Goal: Navigation & Orientation: Find specific page/section

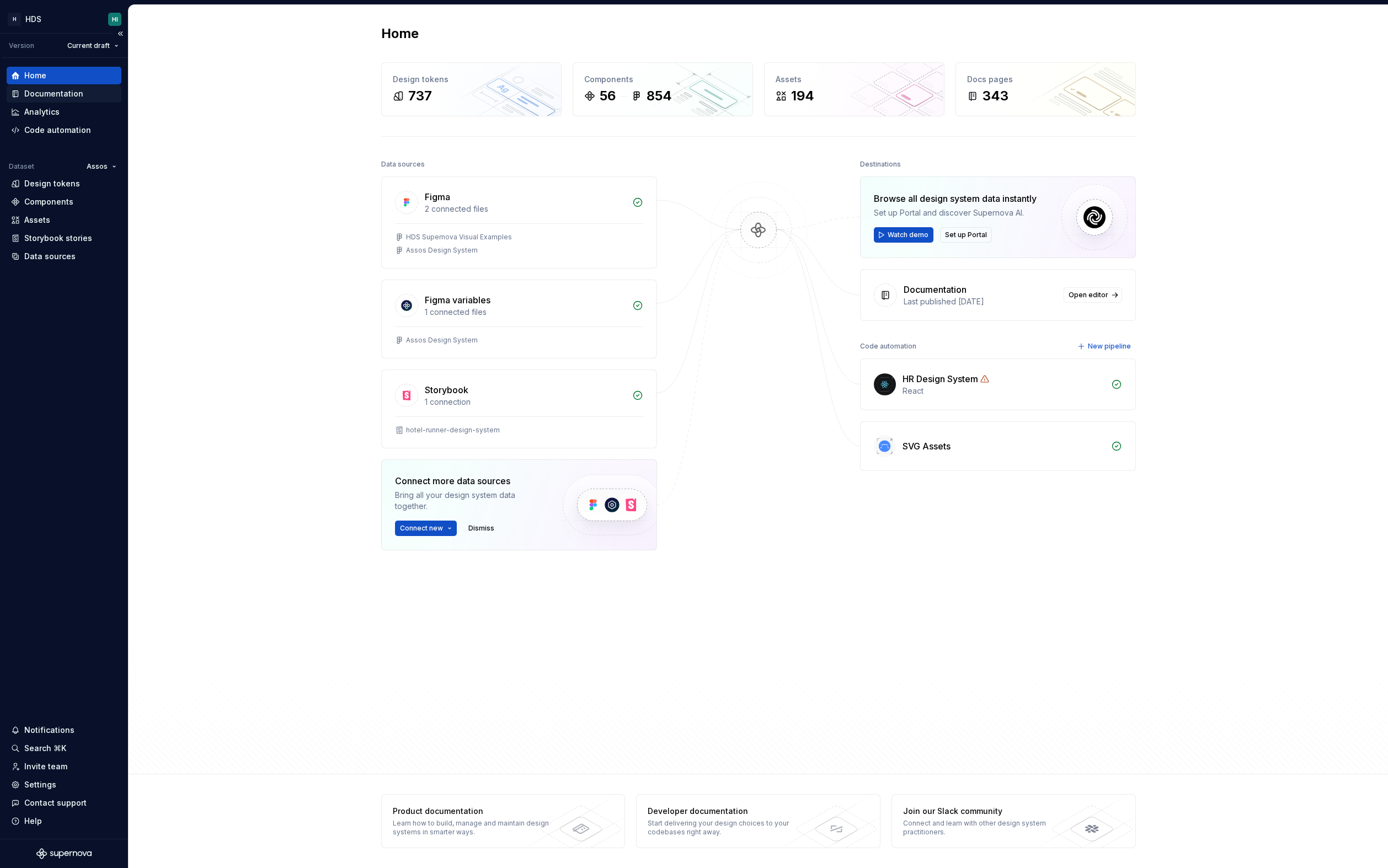
click at [53, 91] on div "Documentation" at bounding box center [54, 94] width 59 height 11
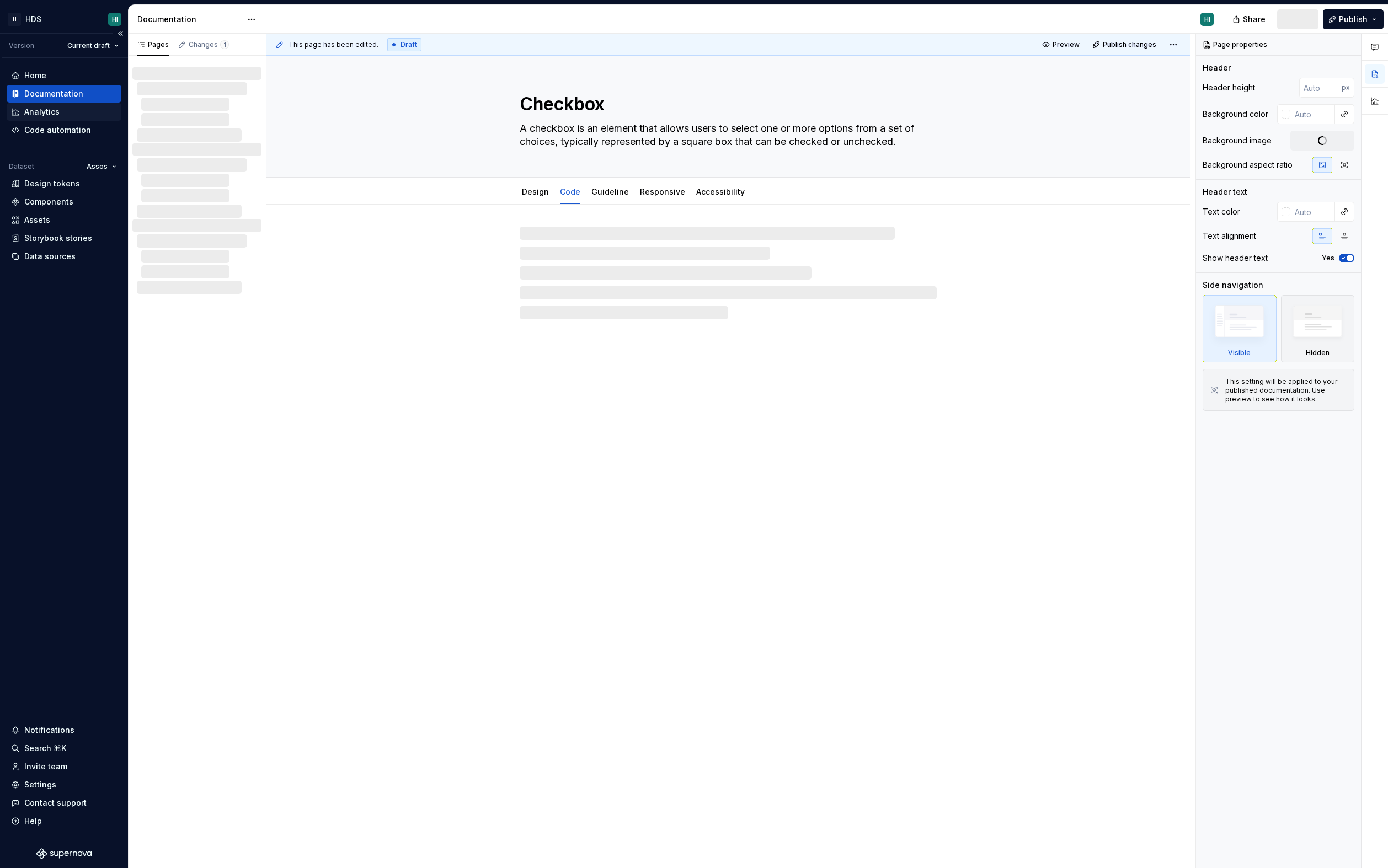
click at [61, 111] on div "Analytics" at bounding box center [64, 112] width 106 height 11
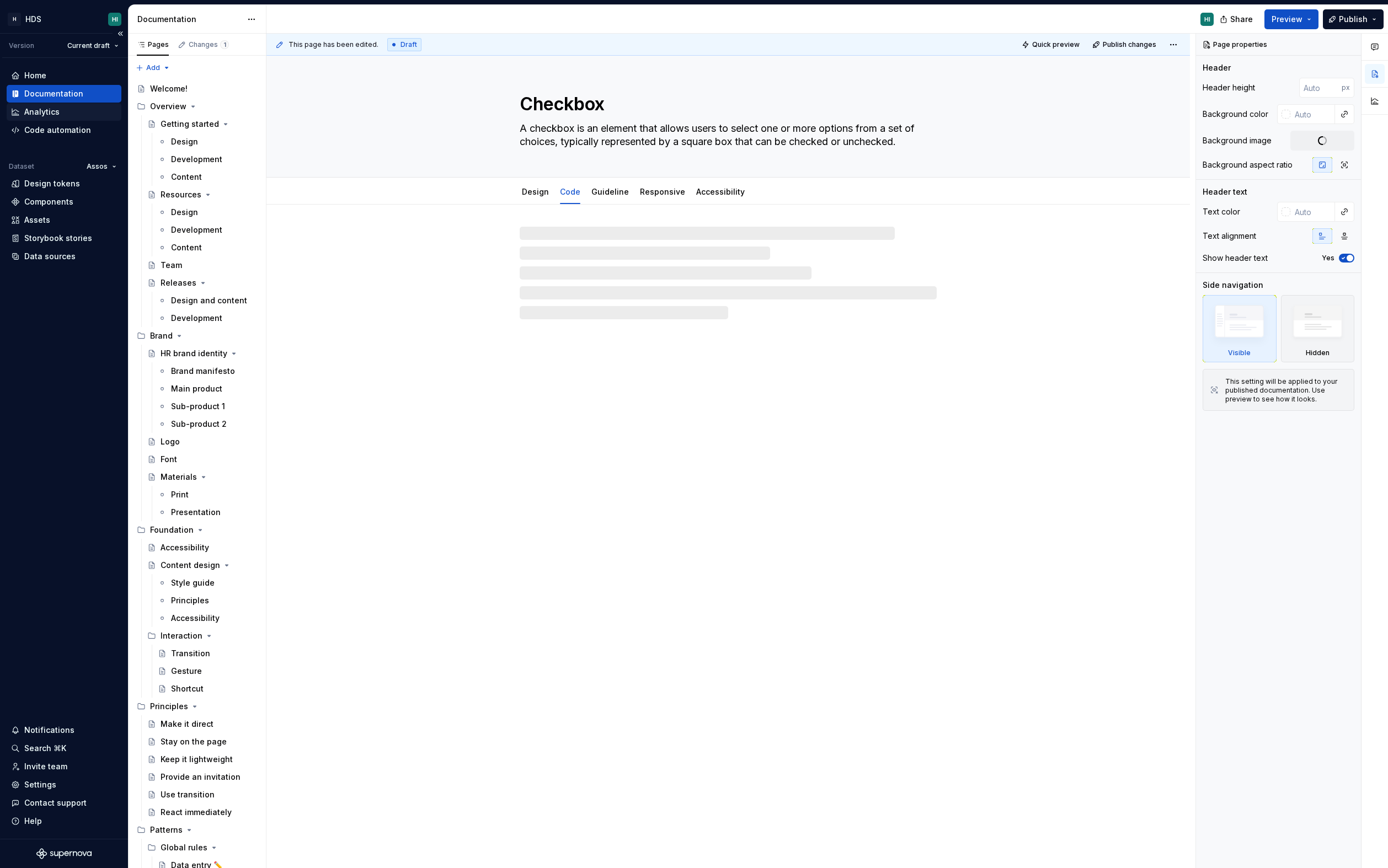
type textarea "*"
